Goal: Transaction & Acquisition: Purchase product/service

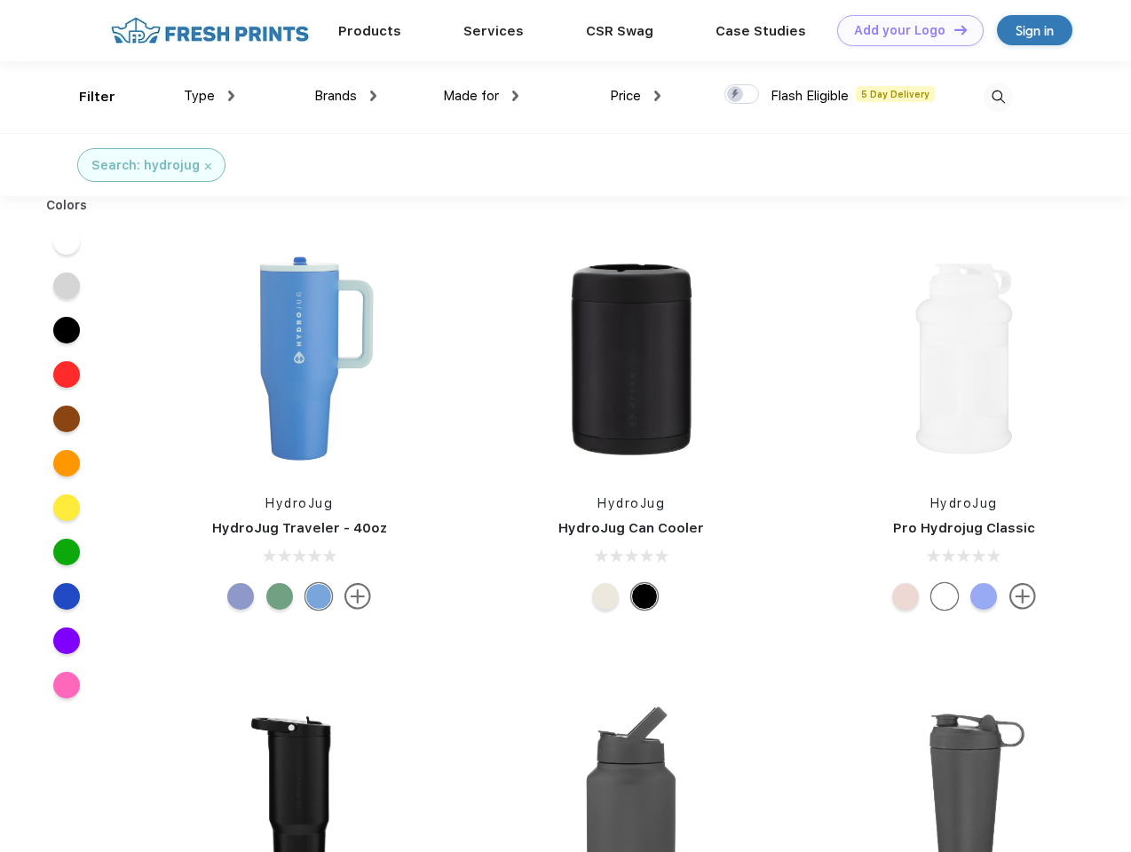
click at [904, 30] on link "Add your Logo Design Tool" at bounding box center [910, 30] width 146 height 31
click at [0, 0] on div "Design Tool" at bounding box center [0, 0] width 0 height 0
click at [952, 29] on link "Add your Logo Design Tool" at bounding box center [910, 30] width 146 height 31
click at [85, 97] on div "Filter" at bounding box center [97, 97] width 36 height 20
click at [209, 96] on span "Type" at bounding box center [199, 96] width 31 height 16
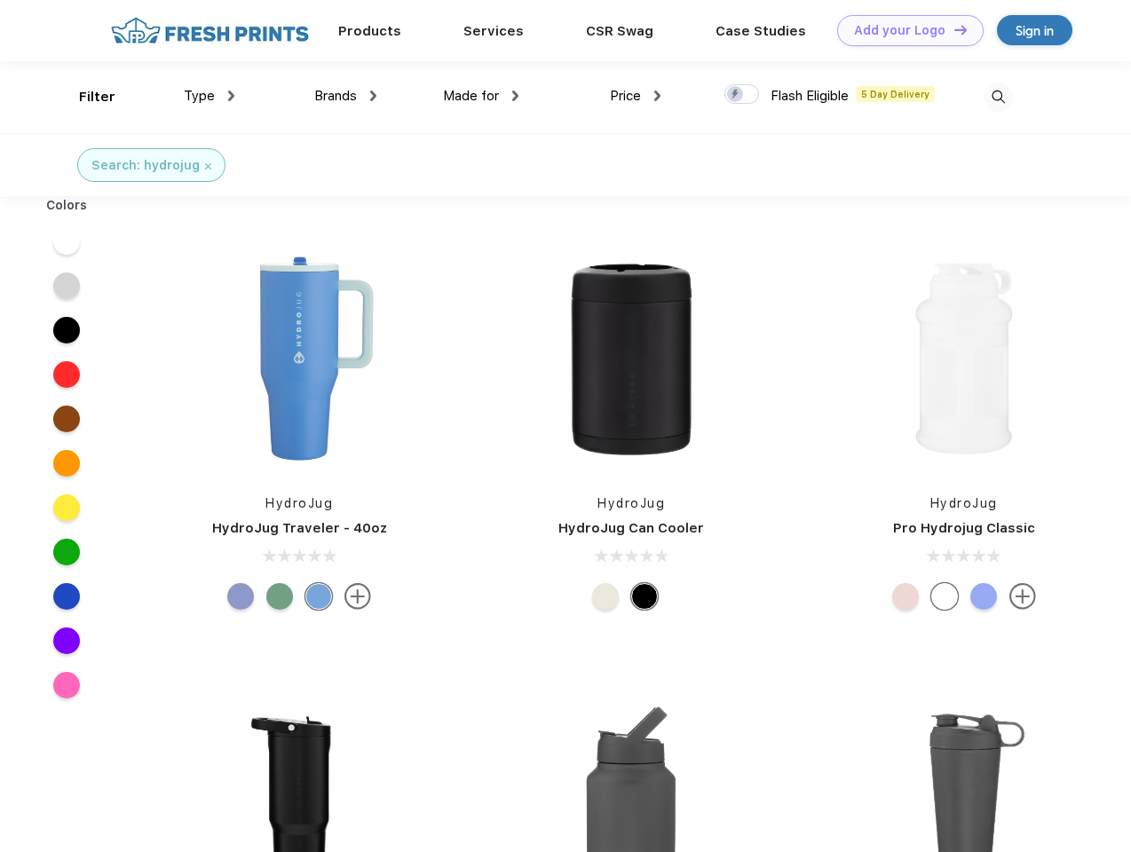
click at [345, 96] on span "Brands" at bounding box center [335, 96] width 43 height 16
click at [481, 96] on span "Made for" at bounding box center [471, 96] width 56 height 16
click at [636, 96] on span "Price" at bounding box center [625, 96] width 31 height 16
click at [742, 95] on div at bounding box center [741, 94] width 35 height 20
click at [736, 95] on input "checkbox" at bounding box center [730, 89] width 12 height 12
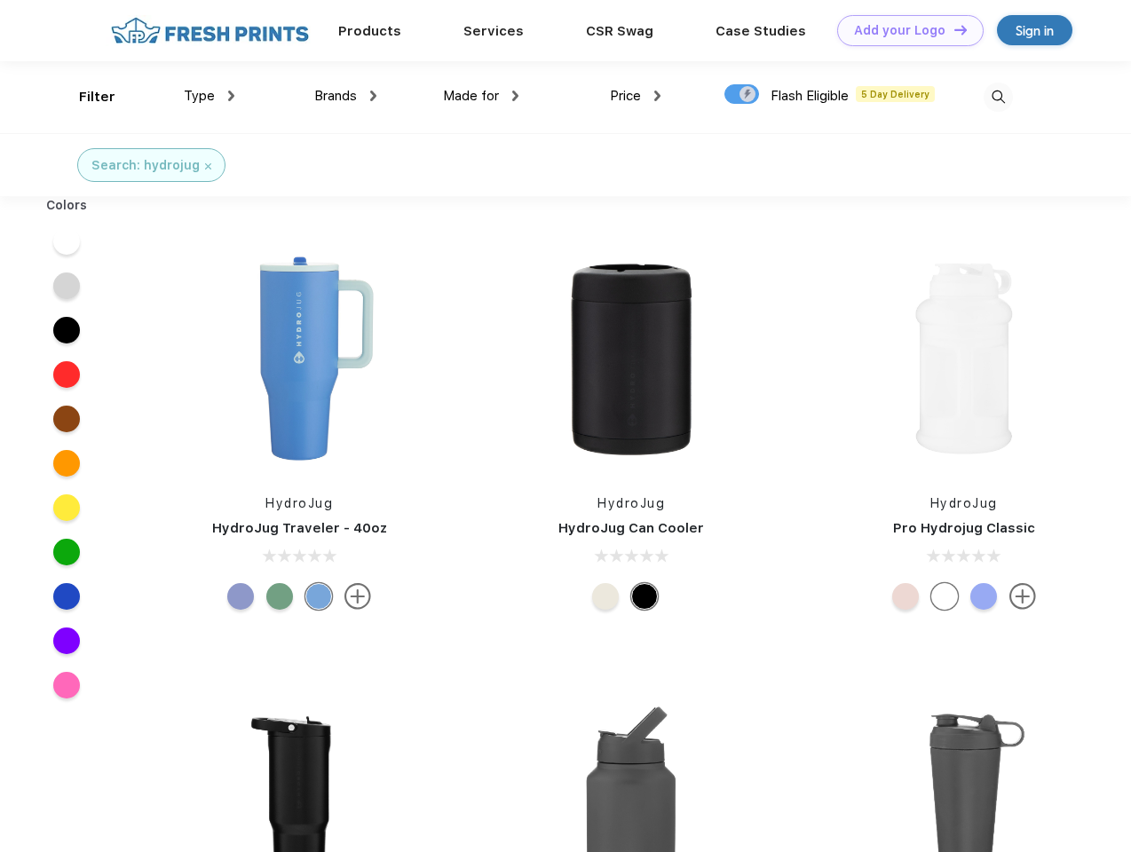
click at [998, 97] on img at bounding box center [997, 97] width 29 height 29
